Goal: Task Accomplishment & Management: Manage account settings

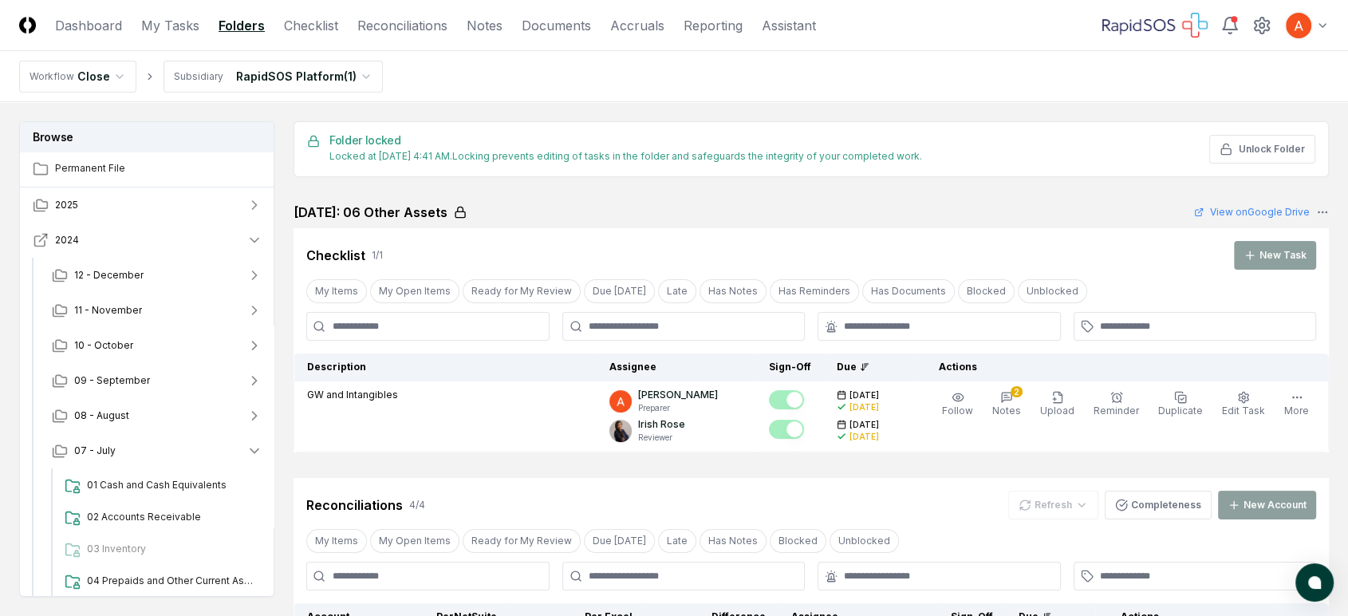
click at [147, 238] on button "2024" at bounding box center [147, 240] width 255 height 35
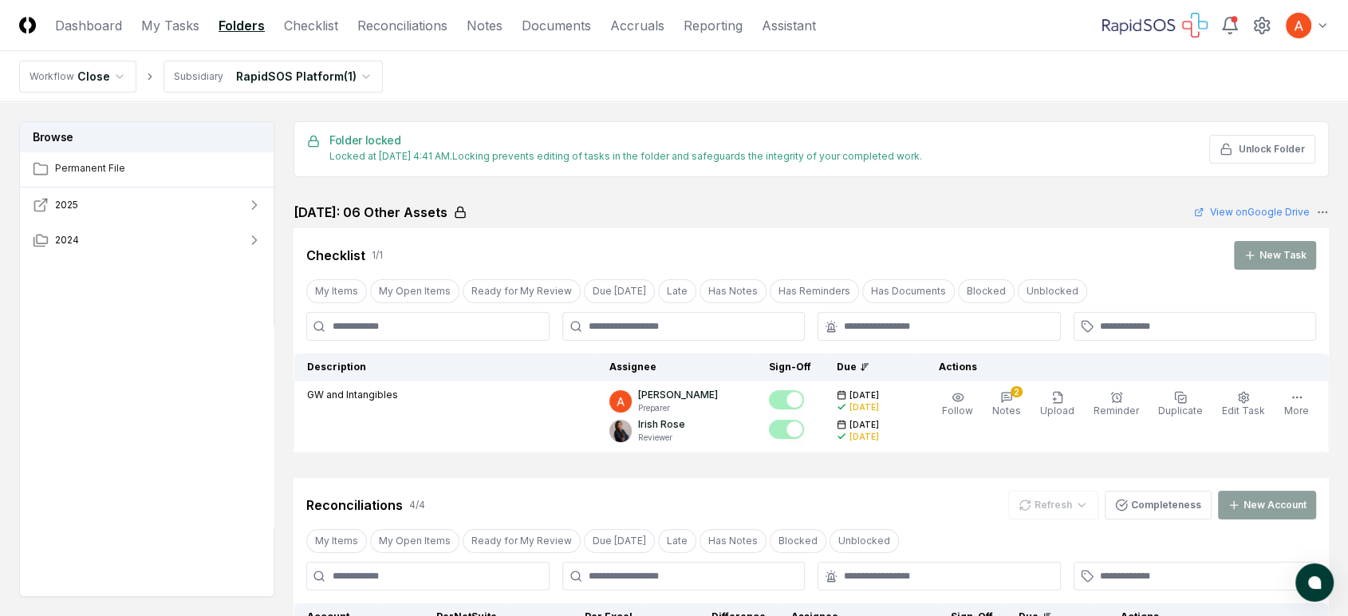
click at [148, 191] on button "2025" at bounding box center [147, 204] width 255 height 35
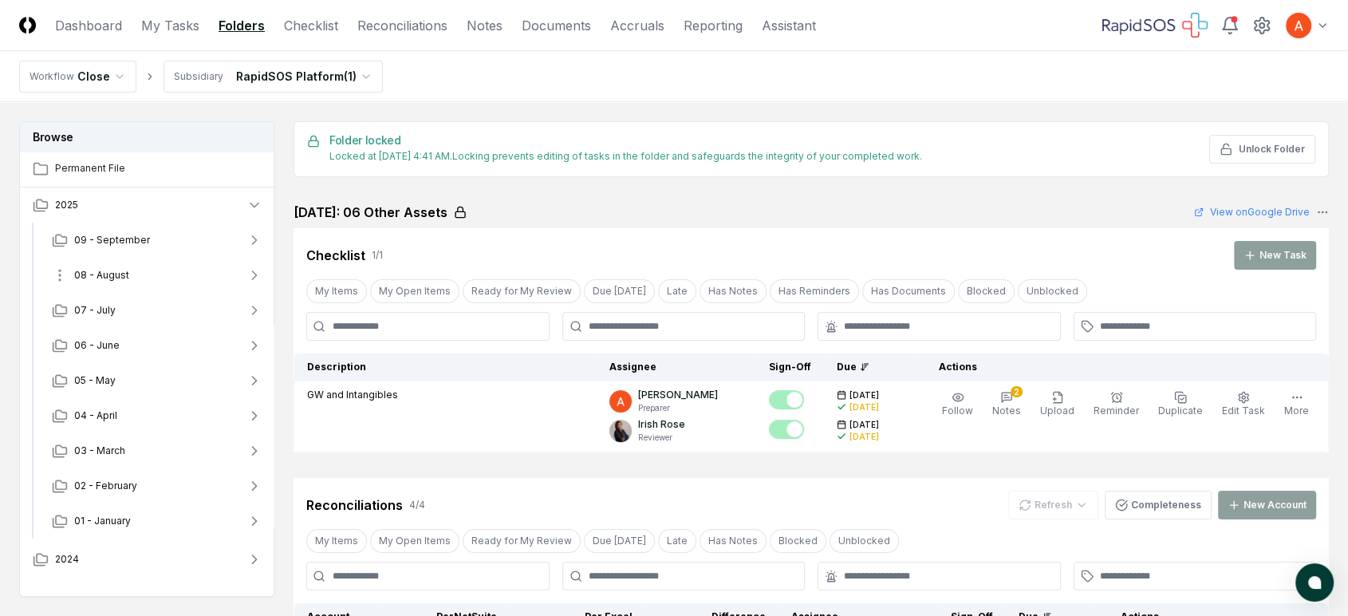
click at [145, 266] on button "08 - August" at bounding box center [157, 275] width 236 height 35
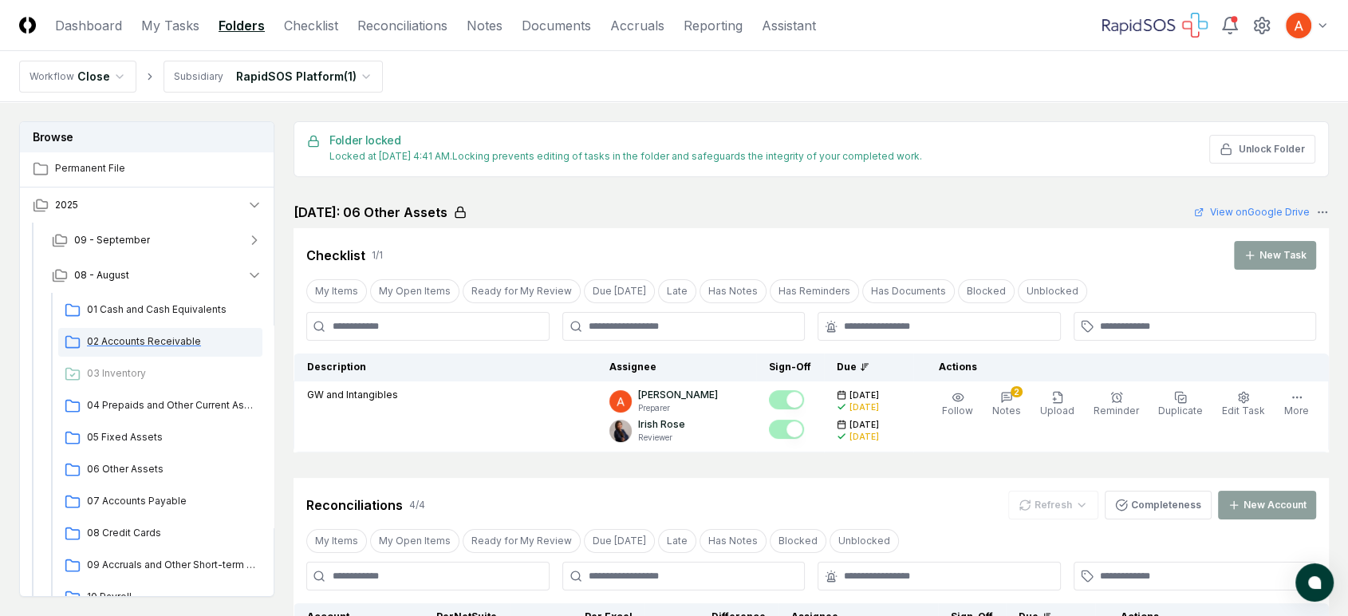
click at [152, 342] on span "02 Accounts Receivable" at bounding box center [171, 341] width 169 height 14
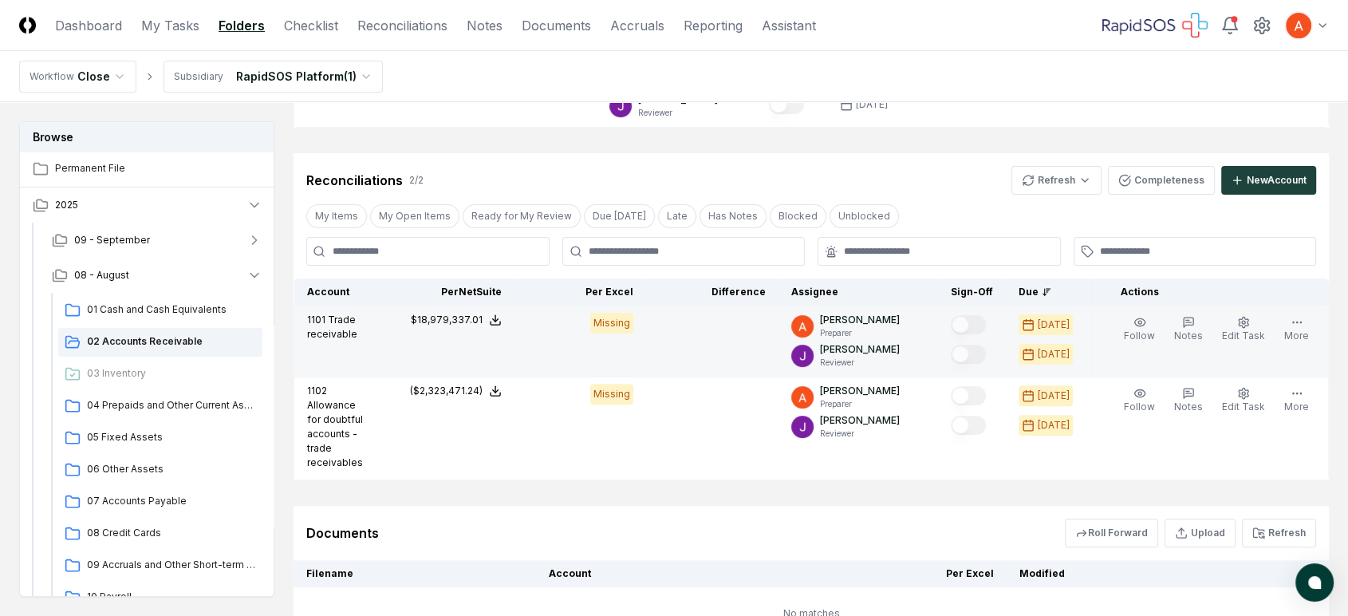
scroll to position [354, 0]
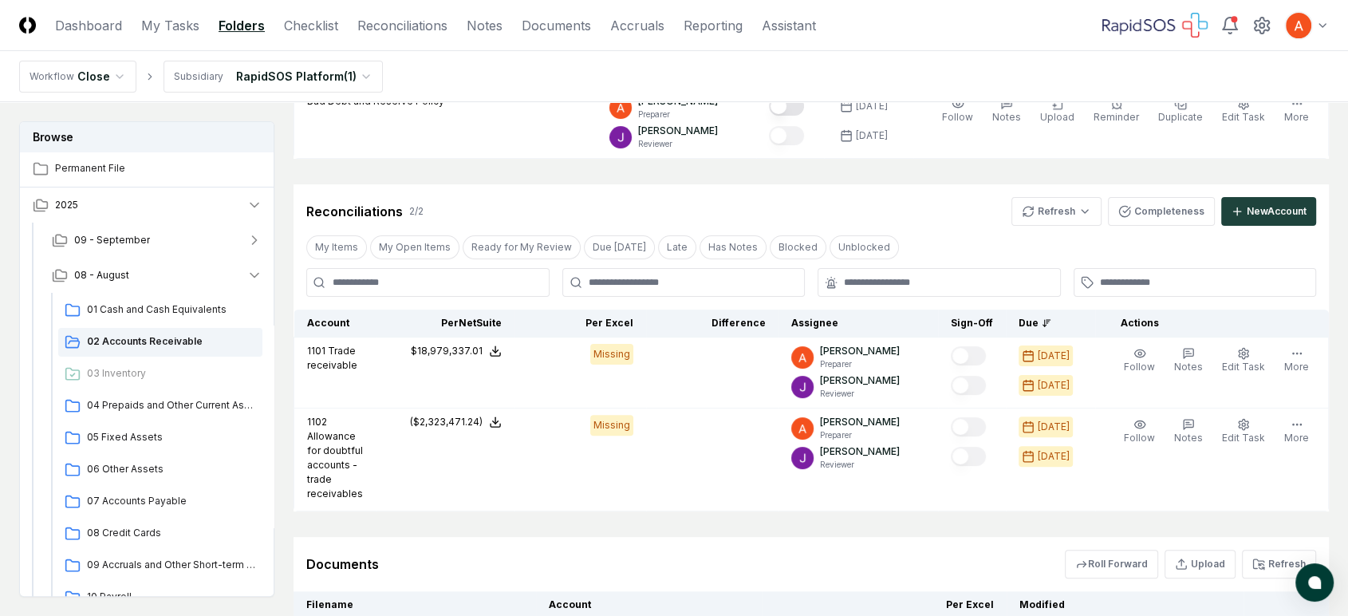
click at [1086, 207] on html "CloseCore Dashboard My Tasks Folders Checklist Reconciliations Notes Documents …" at bounding box center [674, 216] width 1348 height 1140
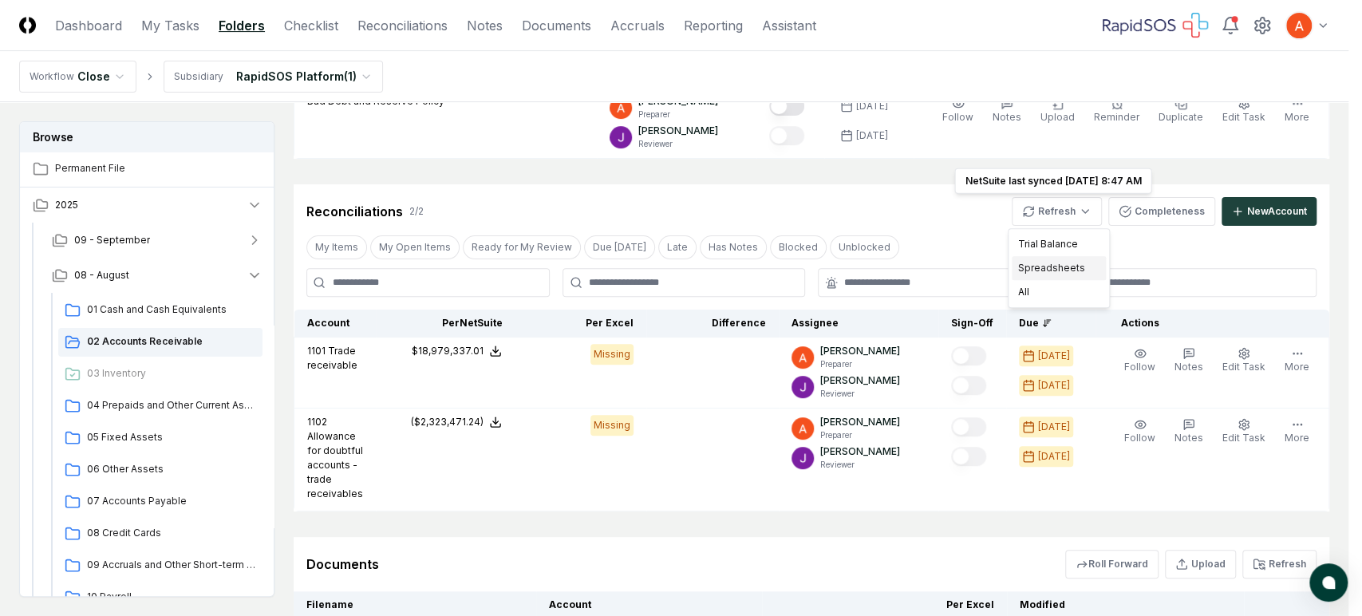
click at [1055, 266] on div "Spreadsheets" at bounding box center [1059, 268] width 94 height 24
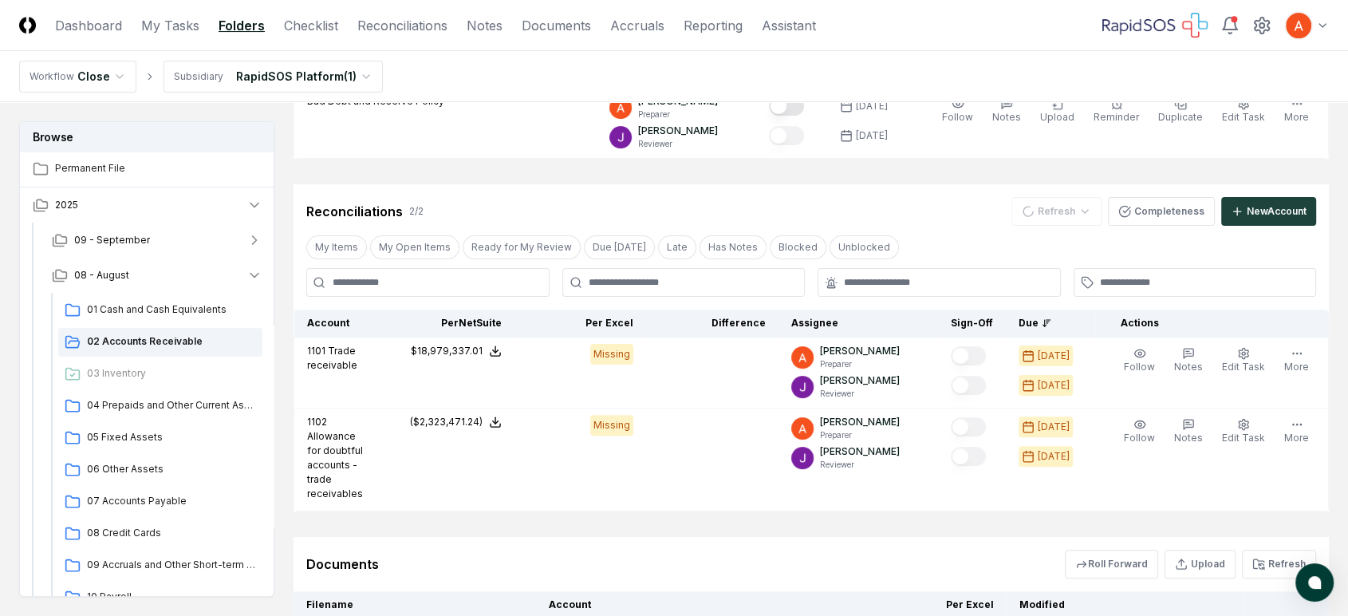
click at [950, 193] on div "Reconciliations 2 / 2 Refresh Completeness New Account" at bounding box center [811, 204] width 1035 height 41
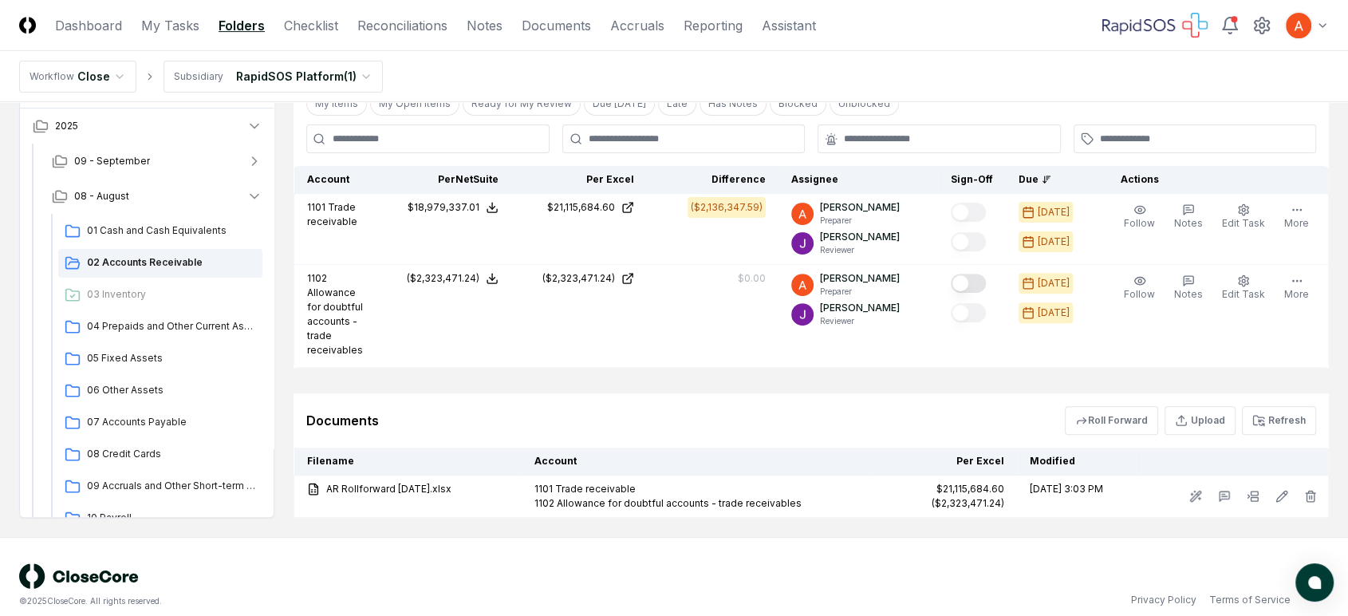
scroll to position [527, 0]
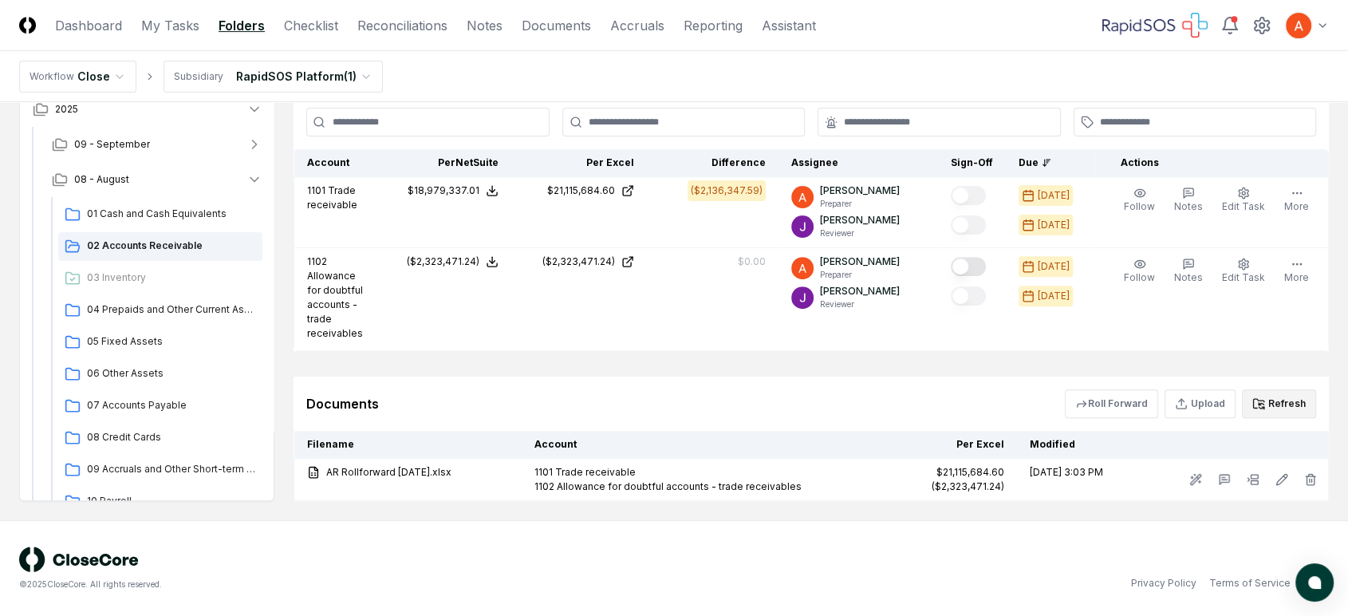
click at [1225, 402] on button "Refresh" at bounding box center [1279, 403] width 74 height 29
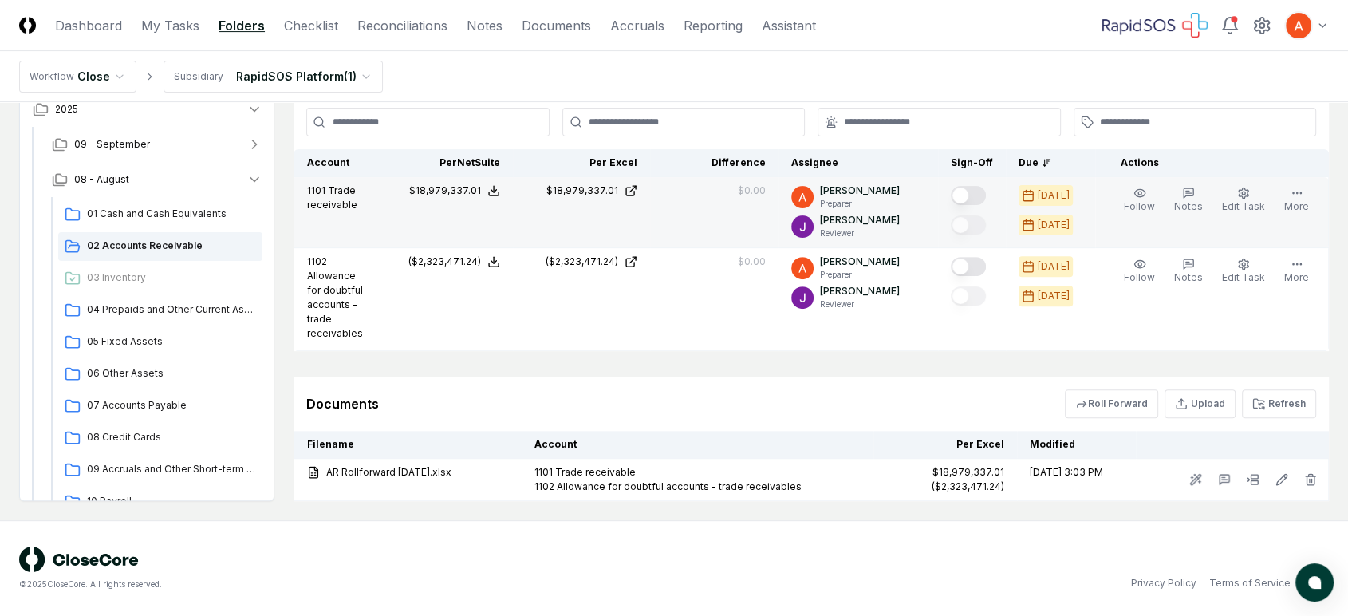
click at [970, 186] on button "Mark complete" at bounding box center [968, 195] width 35 height 19
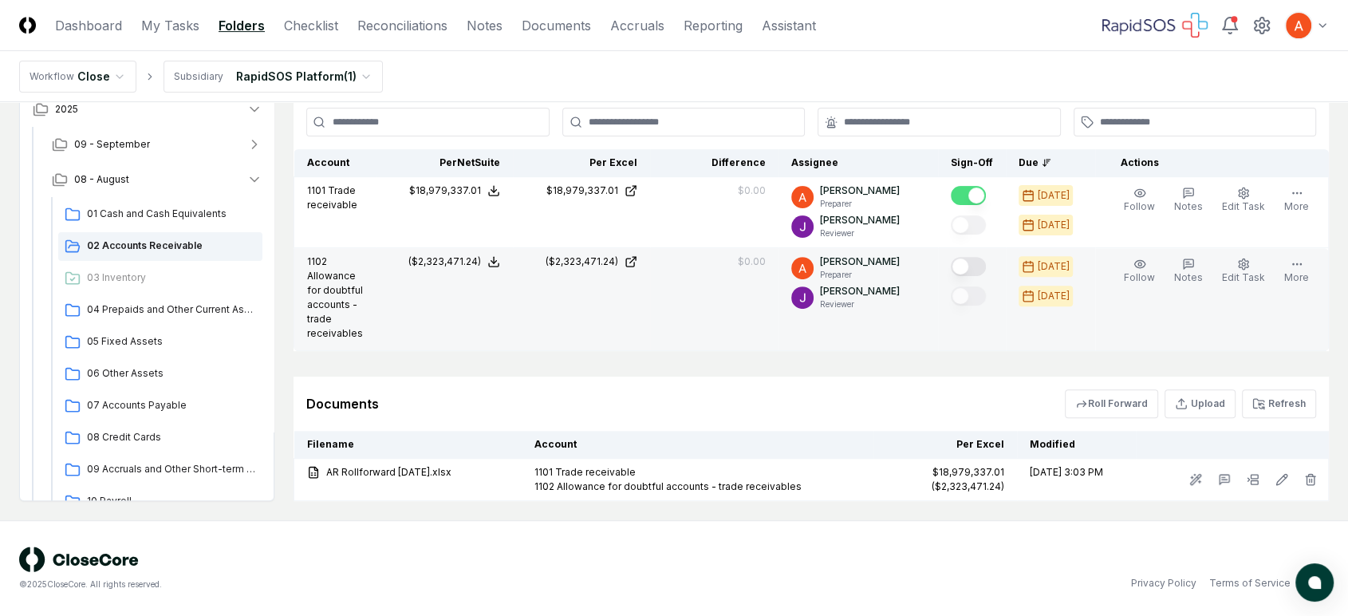
click at [984, 257] on button "Mark complete" at bounding box center [968, 266] width 35 height 19
type button "on"
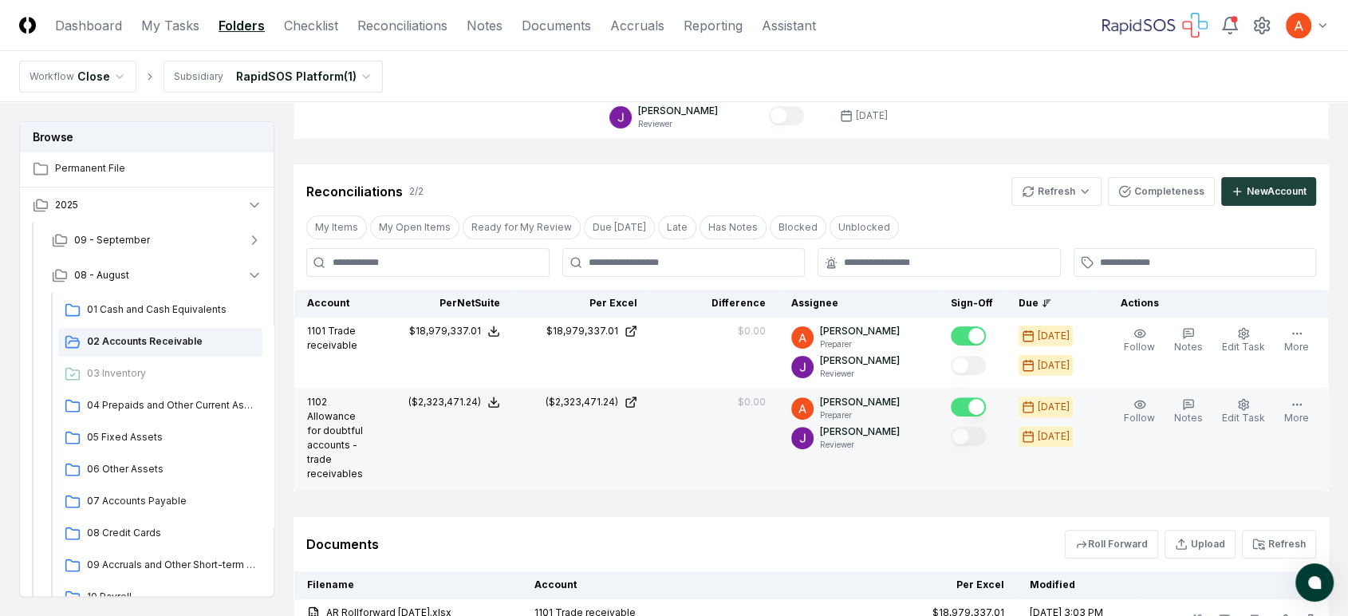
scroll to position [172, 0]
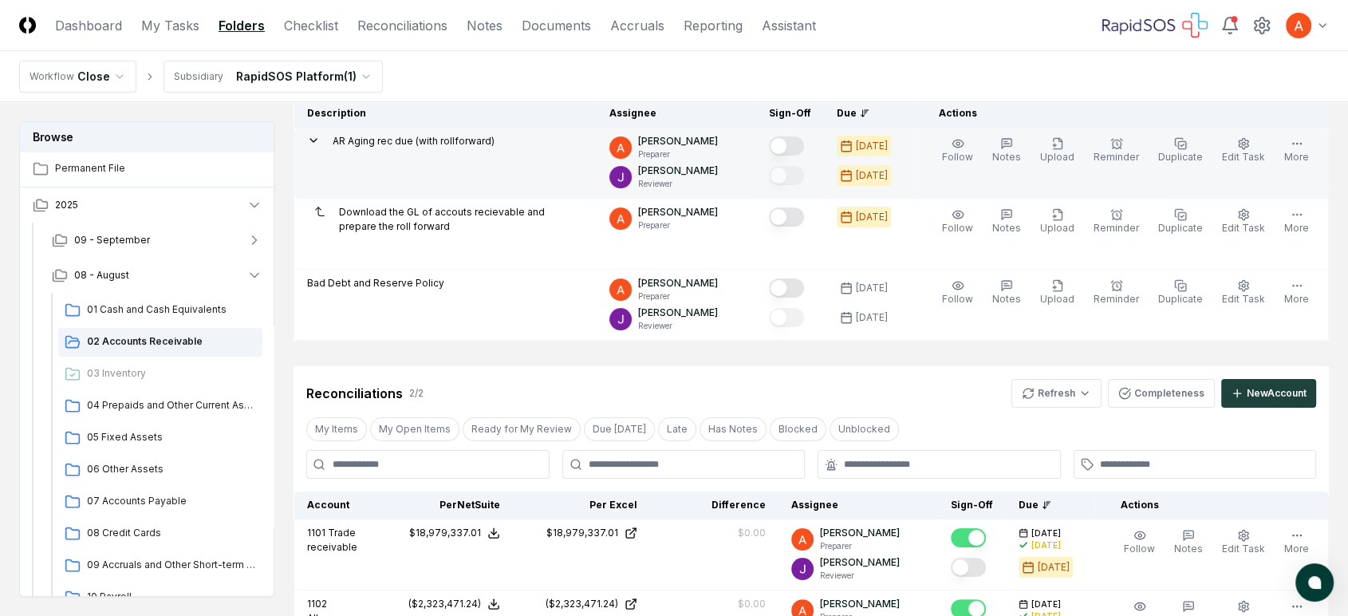
click at [804, 136] on button "Mark complete" at bounding box center [786, 145] width 35 height 19
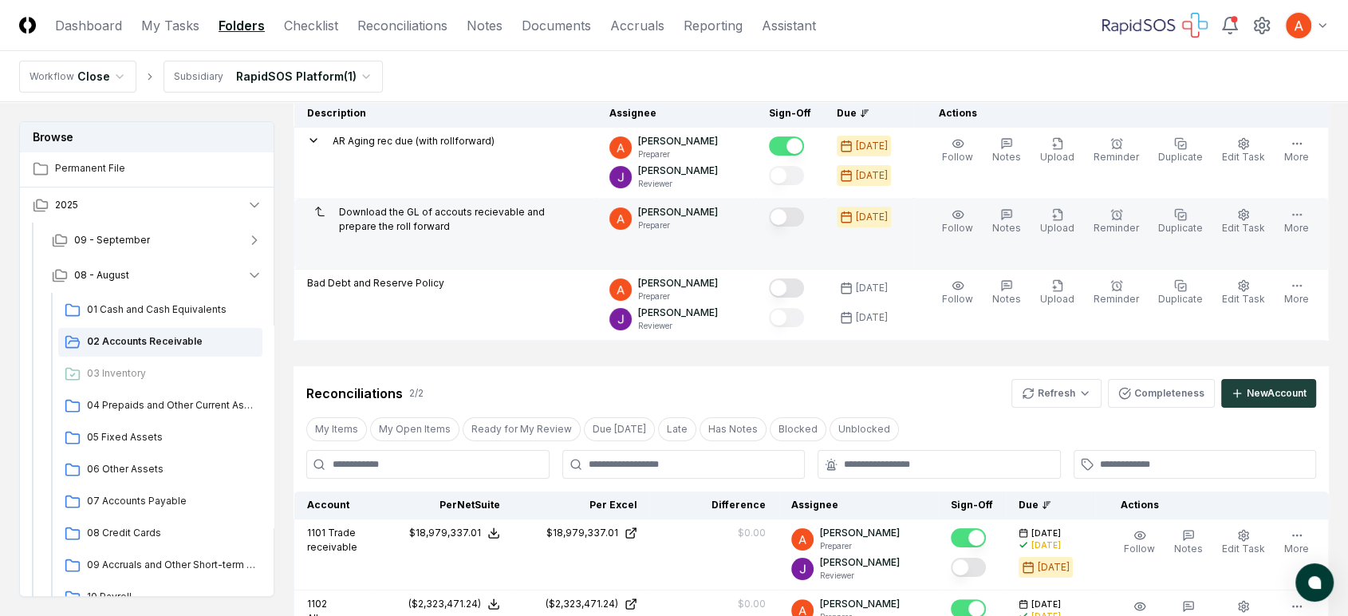
click at [804, 218] on button "Mark complete" at bounding box center [786, 216] width 35 height 19
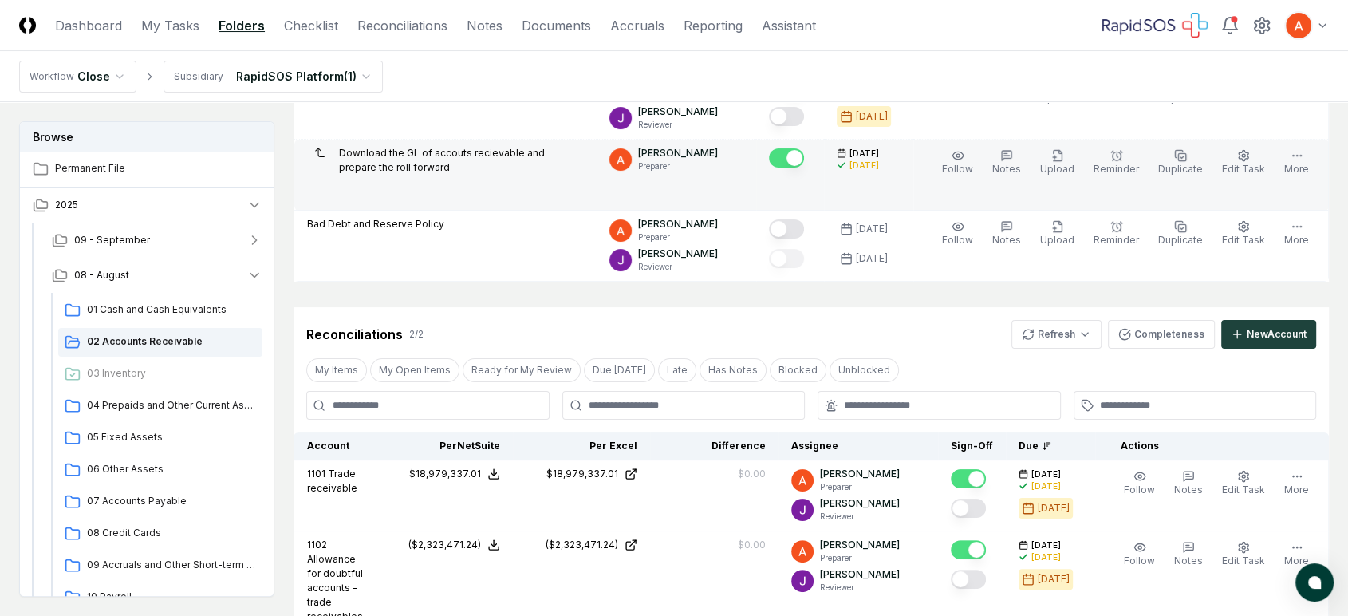
scroll to position [0, 0]
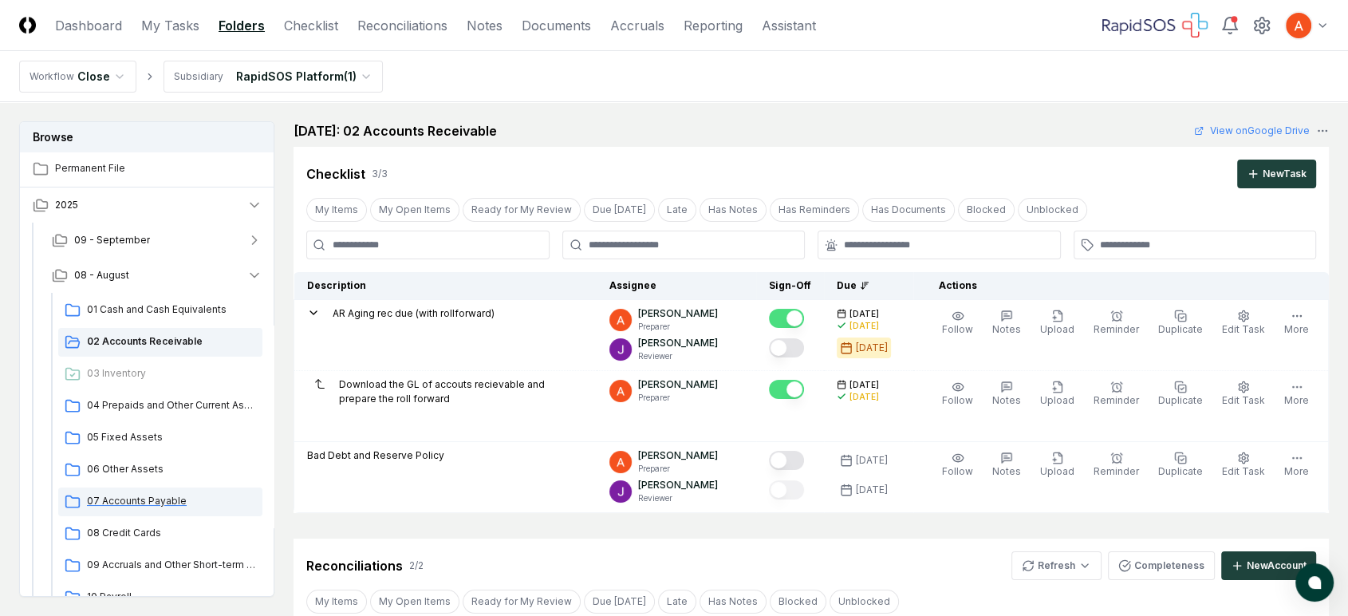
click at [143, 500] on span "07 Accounts Payable" at bounding box center [171, 501] width 169 height 14
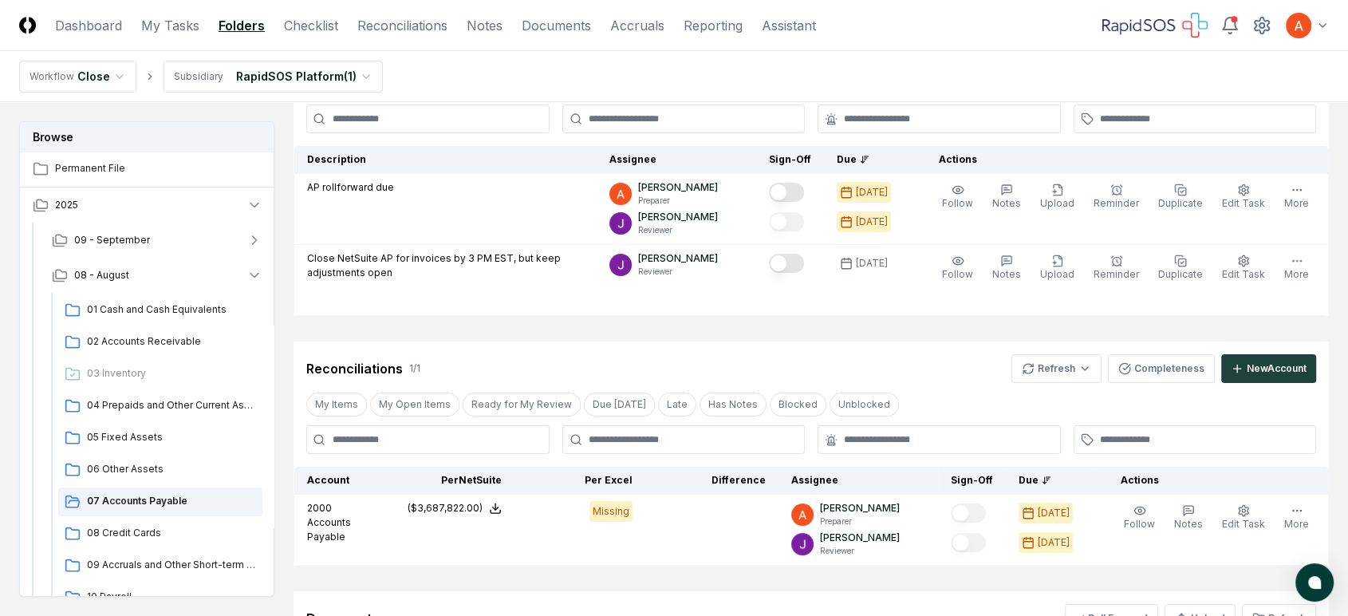
scroll to position [266, 0]
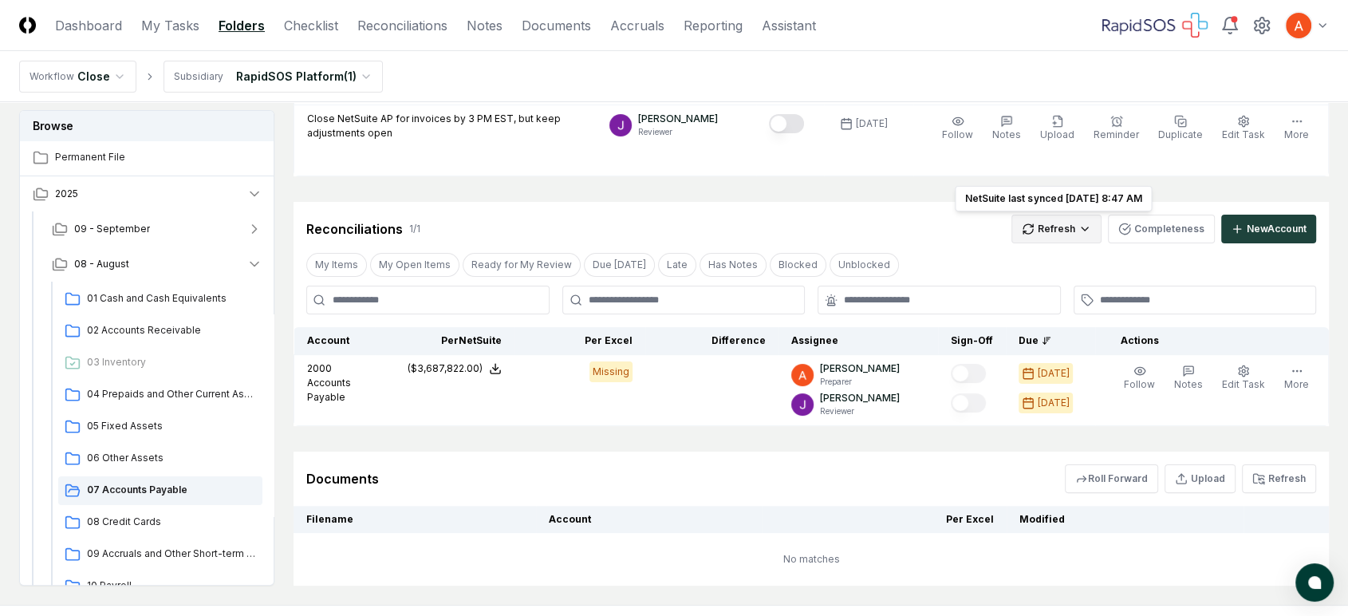
click at [1072, 235] on html "CloseCore Dashboard My Tasks Folders Checklist Reconciliations Notes Documents …" at bounding box center [674, 217] width 1348 height 966
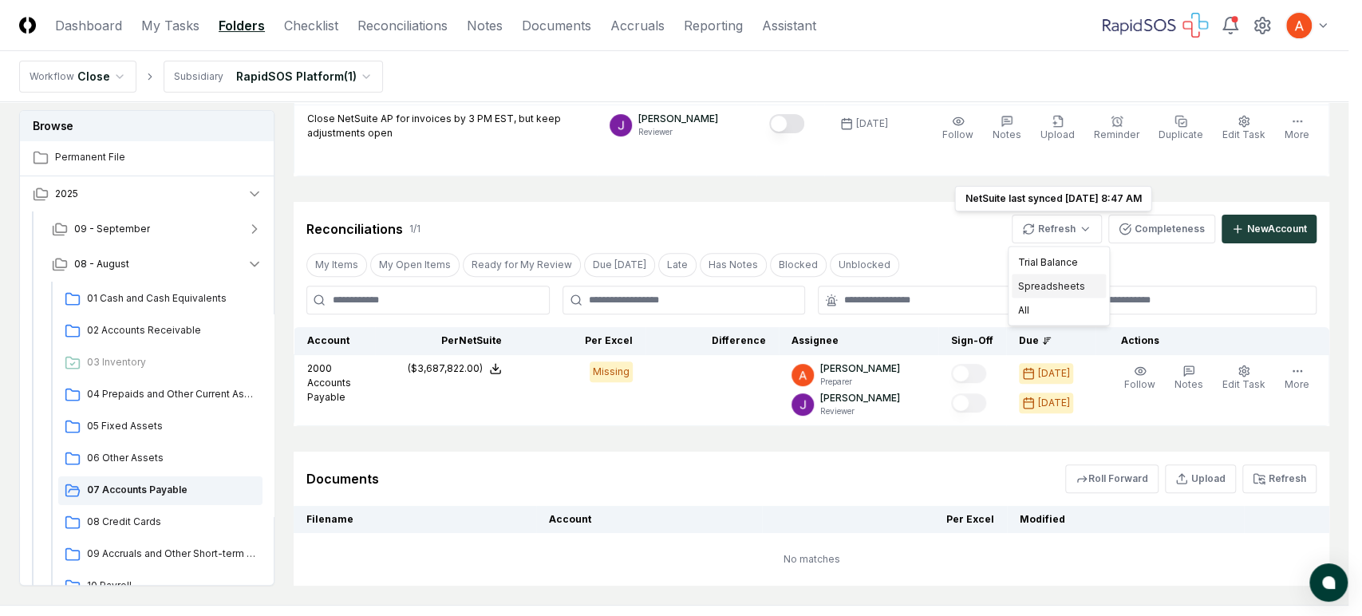
click at [1059, 285] on div "Spreadsheets" at bounding box center [1059, 286] width 94 height 24
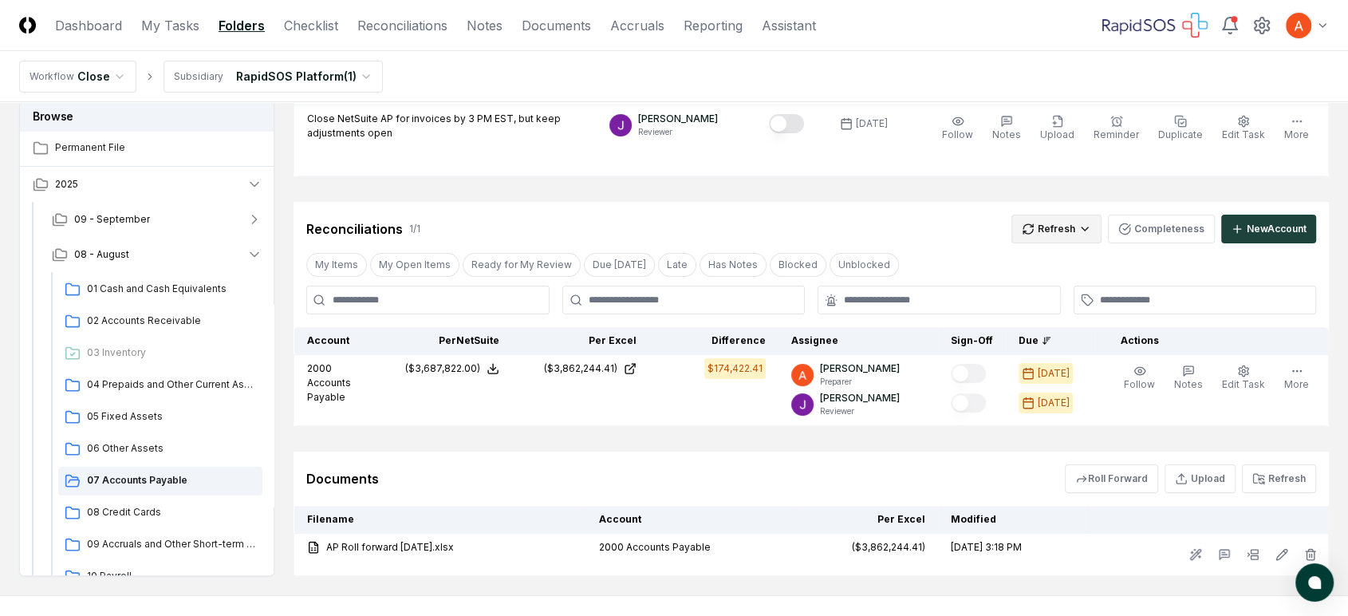
click at [1042, 234] on html "CloseCore Dashboard My Tasks Folders Checklist Reconciliations Notes Documents …" at bounding box center [674, 212] width 1348 height 957
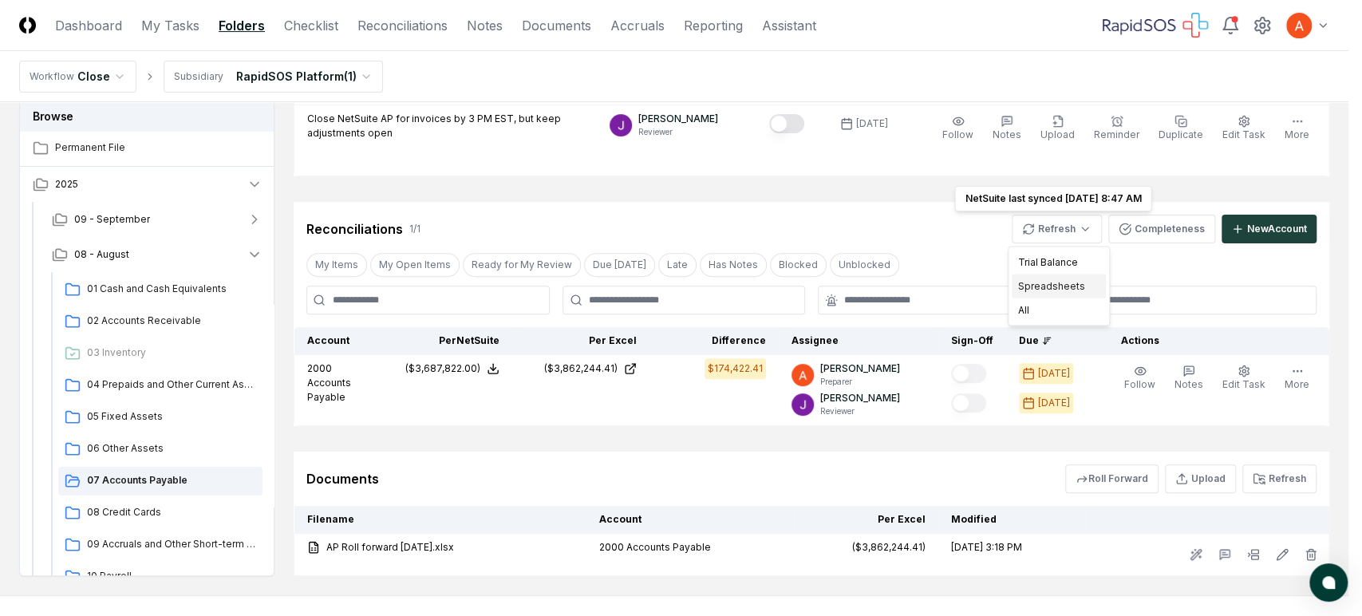
click at [1044, 282] on div "Spreadsheets" at bounding box center [1059, 286] width 94 height 24
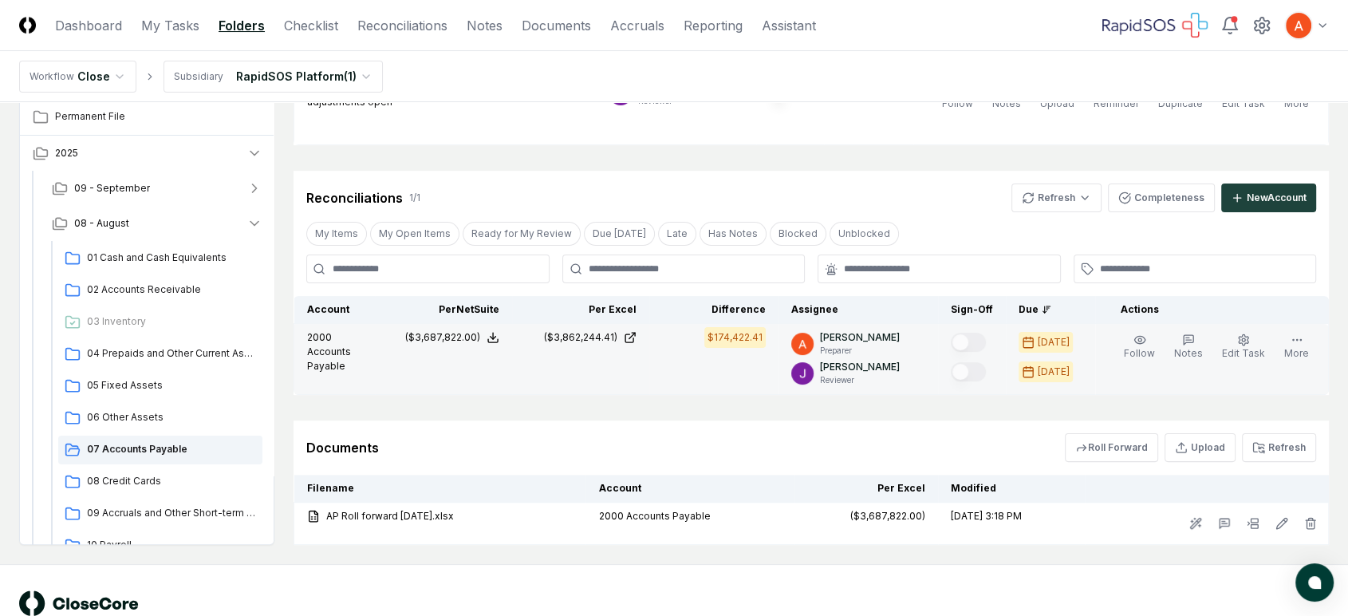
scroll to position [339, 0]
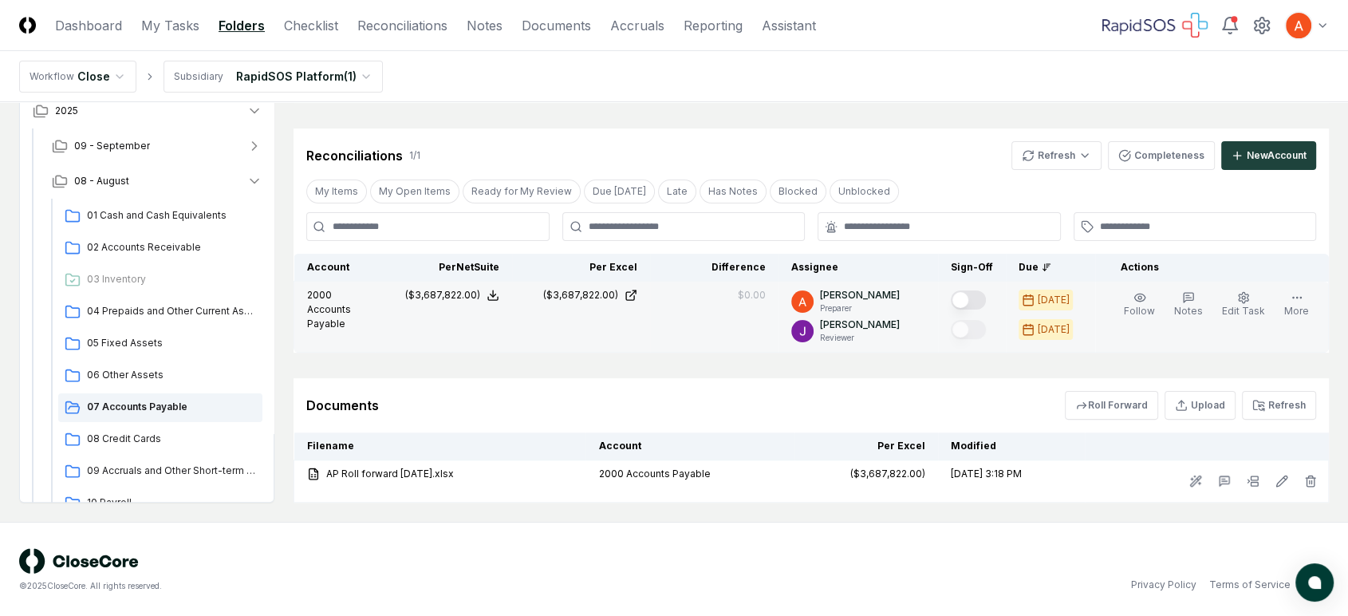
click at [981, 294] on button "Mark complete" at bounding box center [968, 299] width 35 height 19
type button "on"
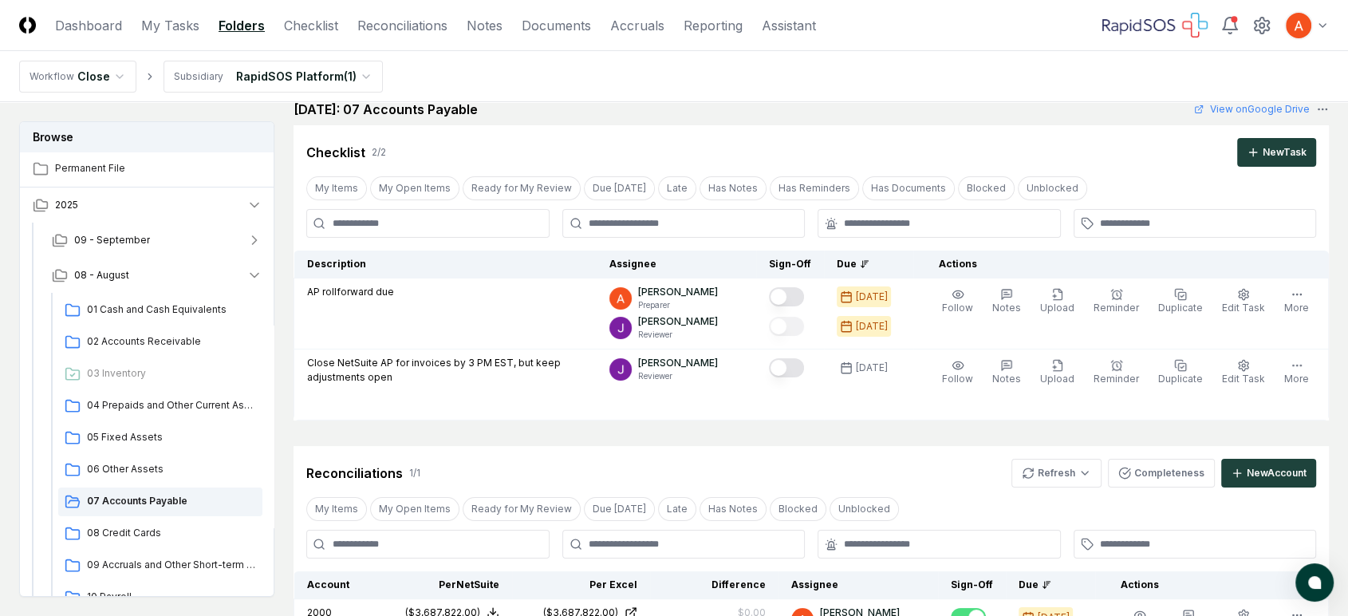
scroll to position [0, 0]
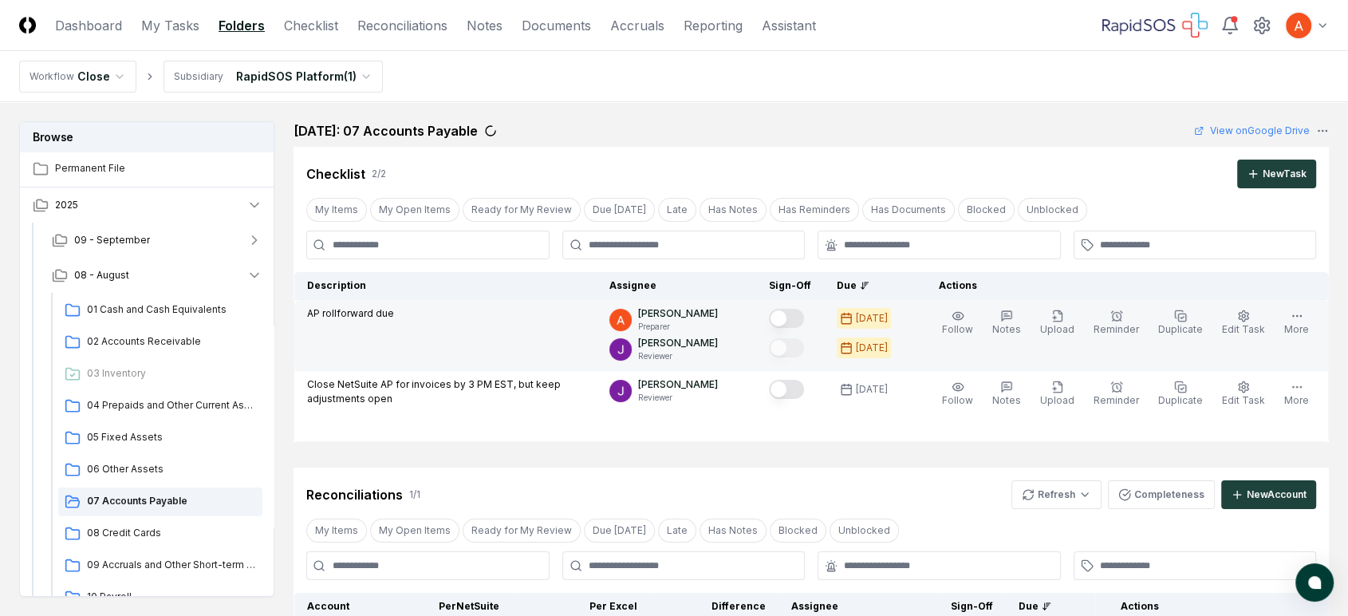
click at [807, 306] on div at bounding box center [790, 319] width 42 height 26
click at [804, 316] on button "Mark complete" at bounding box center [786, 318] width 35 height 19
